Goal: Information Seeking & Learning: Learn about a topic

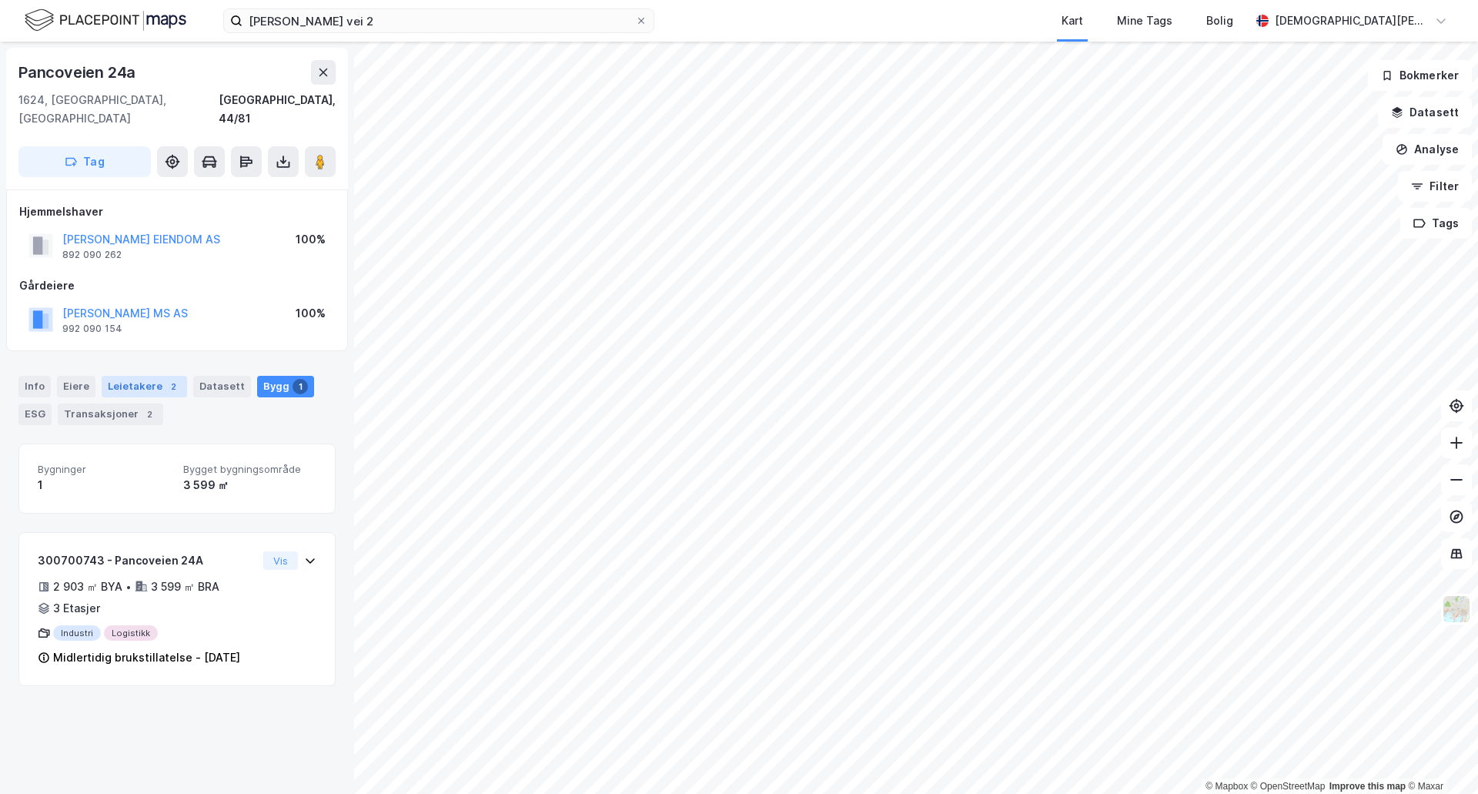
click at [113, 376] on div "Leietakere 2" at bounding box center [144, 387] width 85 height 22
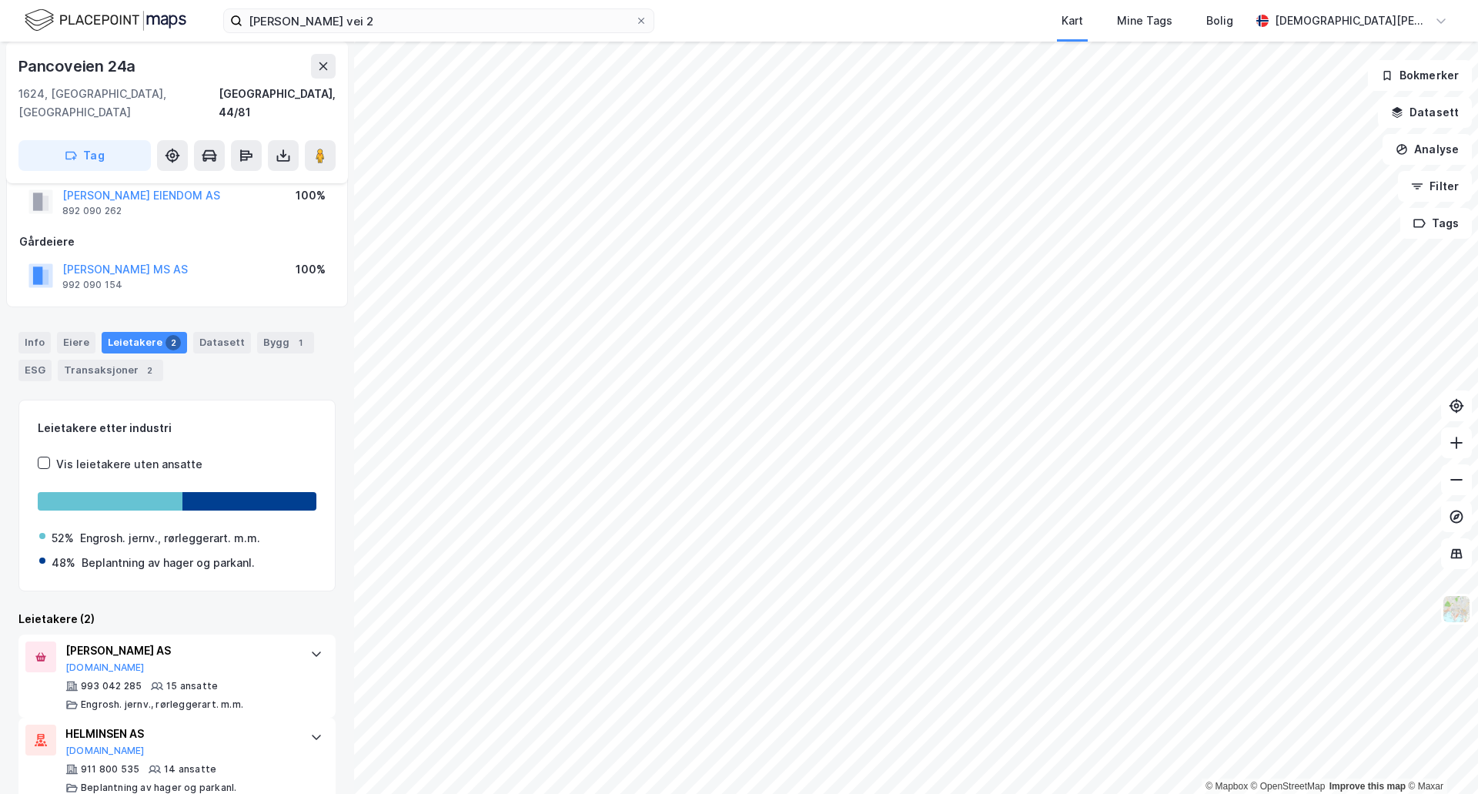
scroll to position [51, 0]
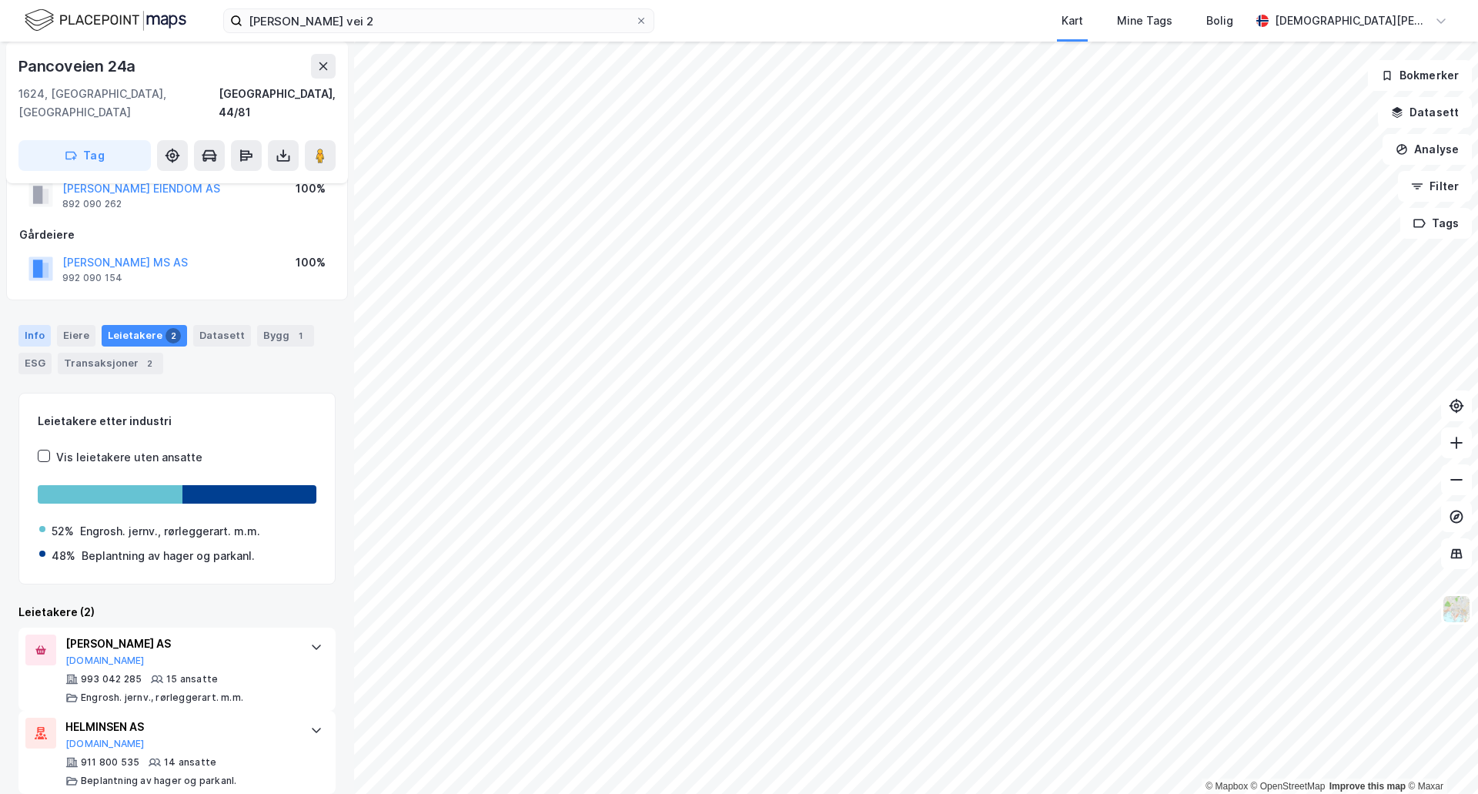
click at [42, 325] on div "Info" at bounding box center [34, 336] width 32 height 22
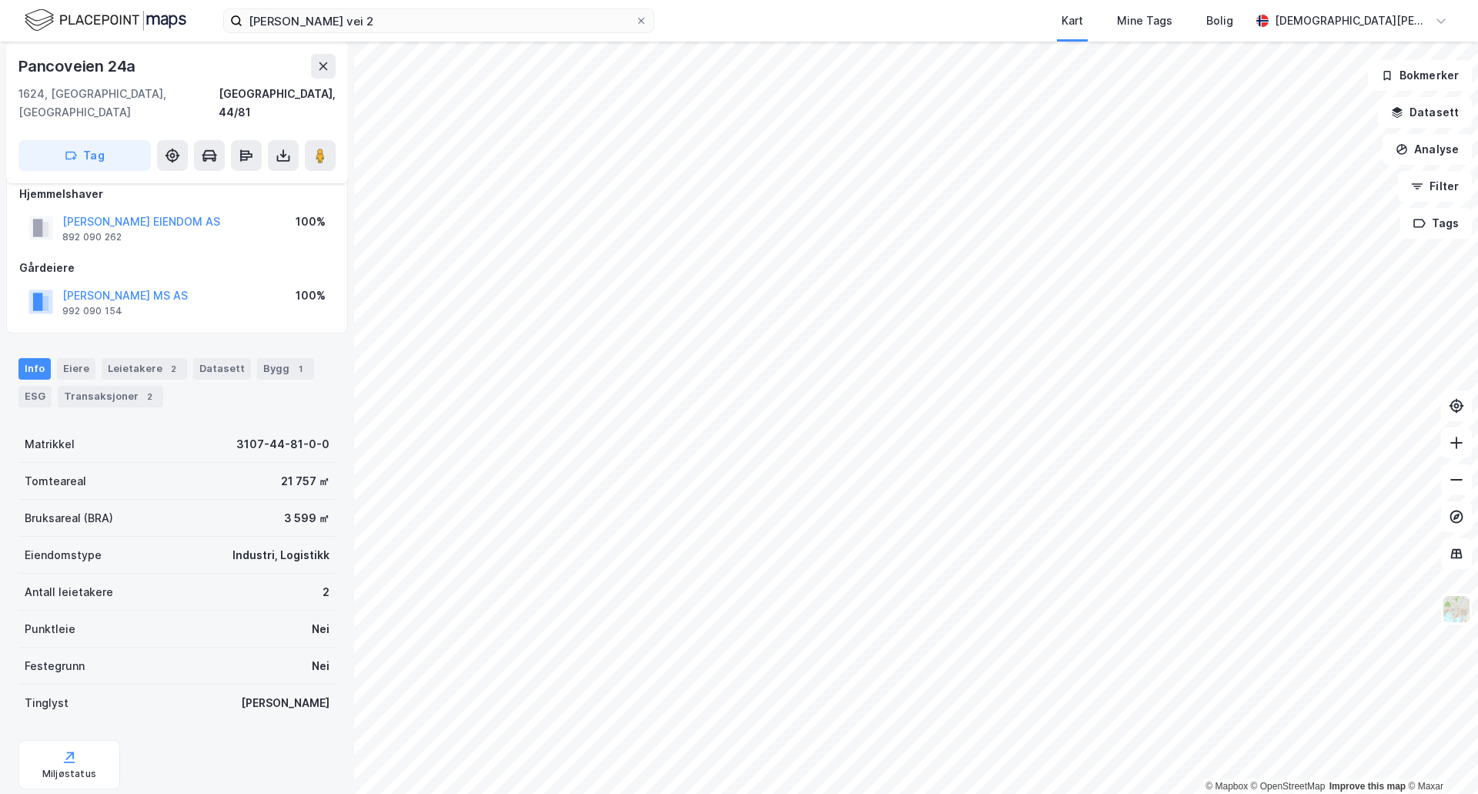
scroll to position [14, 0]
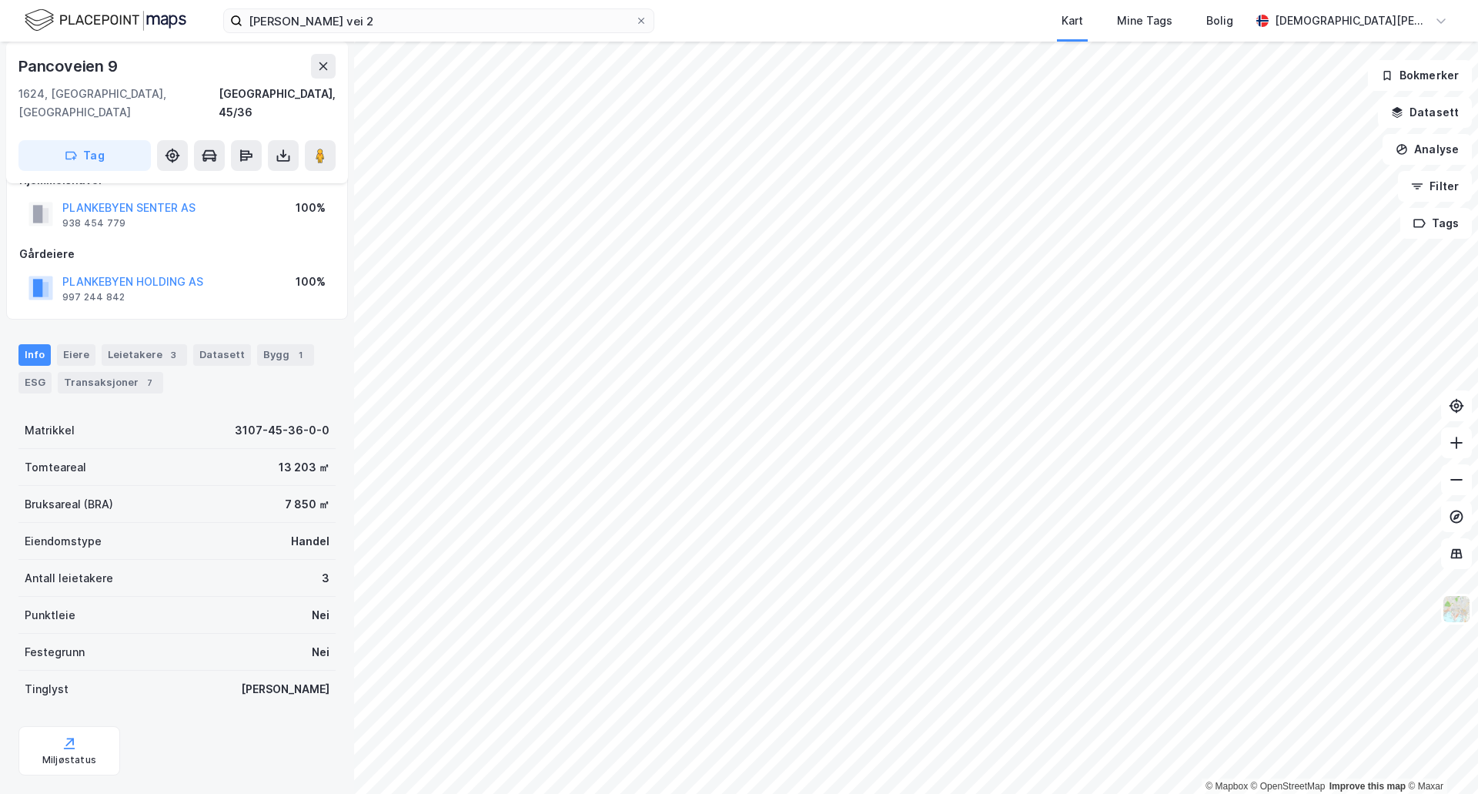
scroll to position [45, 0]
